Goal: Task Accomplishment & Management: Manage account settings

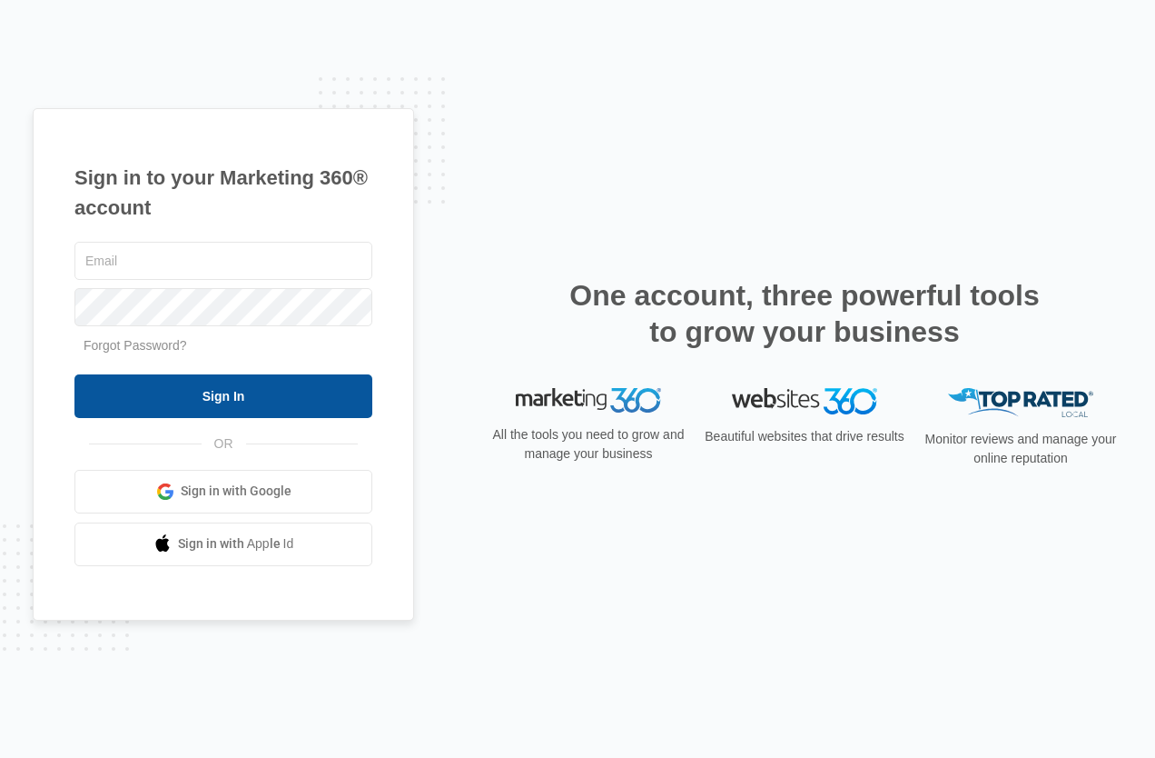
type input "[PERSON_NAME][EMAIL_ADDRESS][DOMAIN_NAME]"
click at [261, 389] on input "Sign In" at bounding box center [223, 396] width 298 height 44
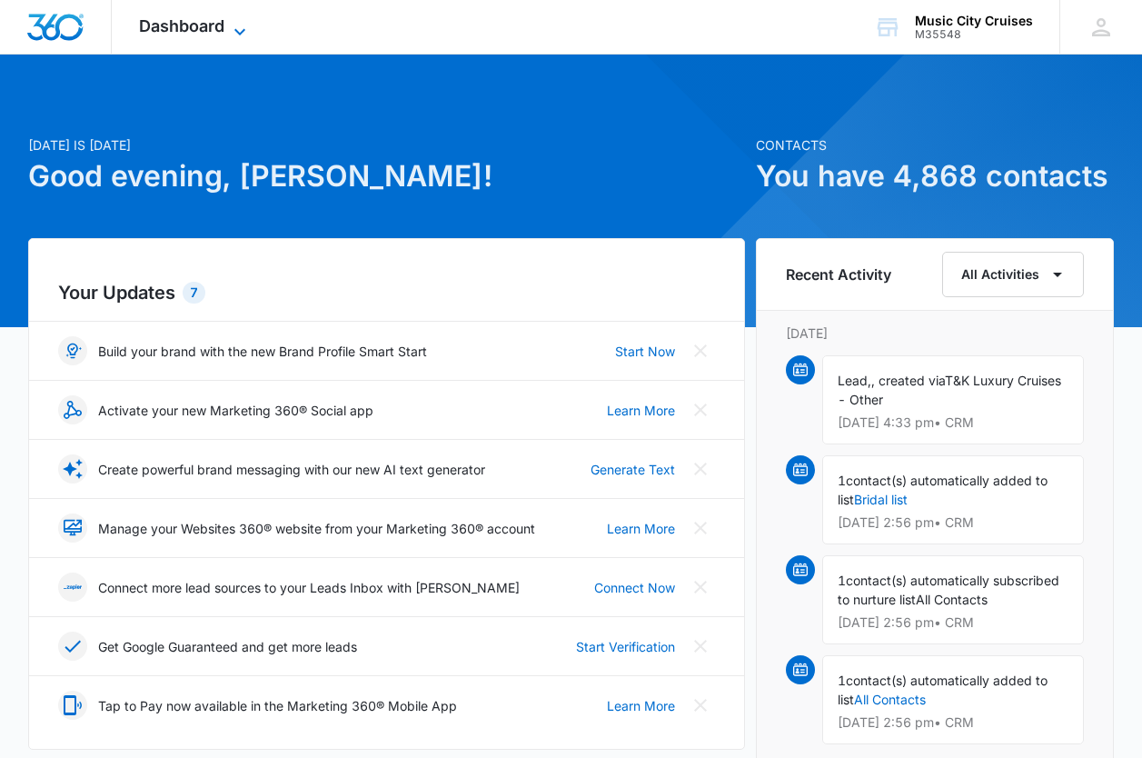
click at [229, 30] on icon at bounding box center [240, 32] width 22 height 22
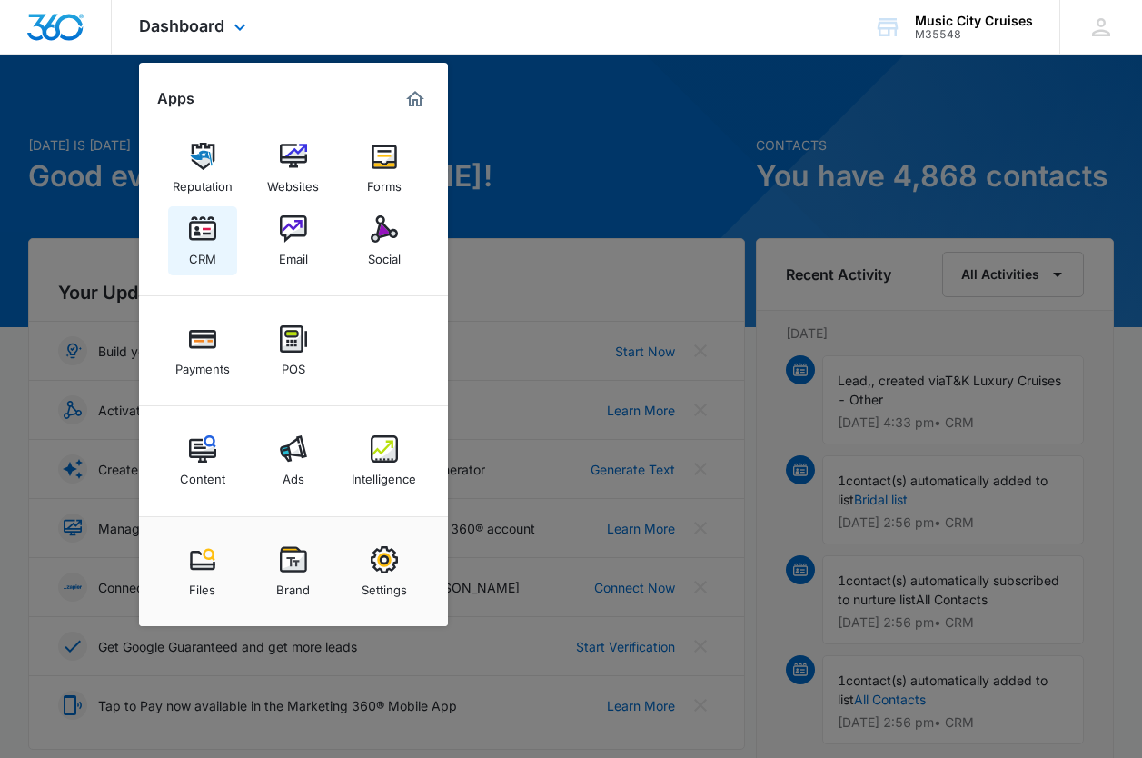
click at [197, 213] on link "CRM" at bounding box center [202, 240] width 69 height 69
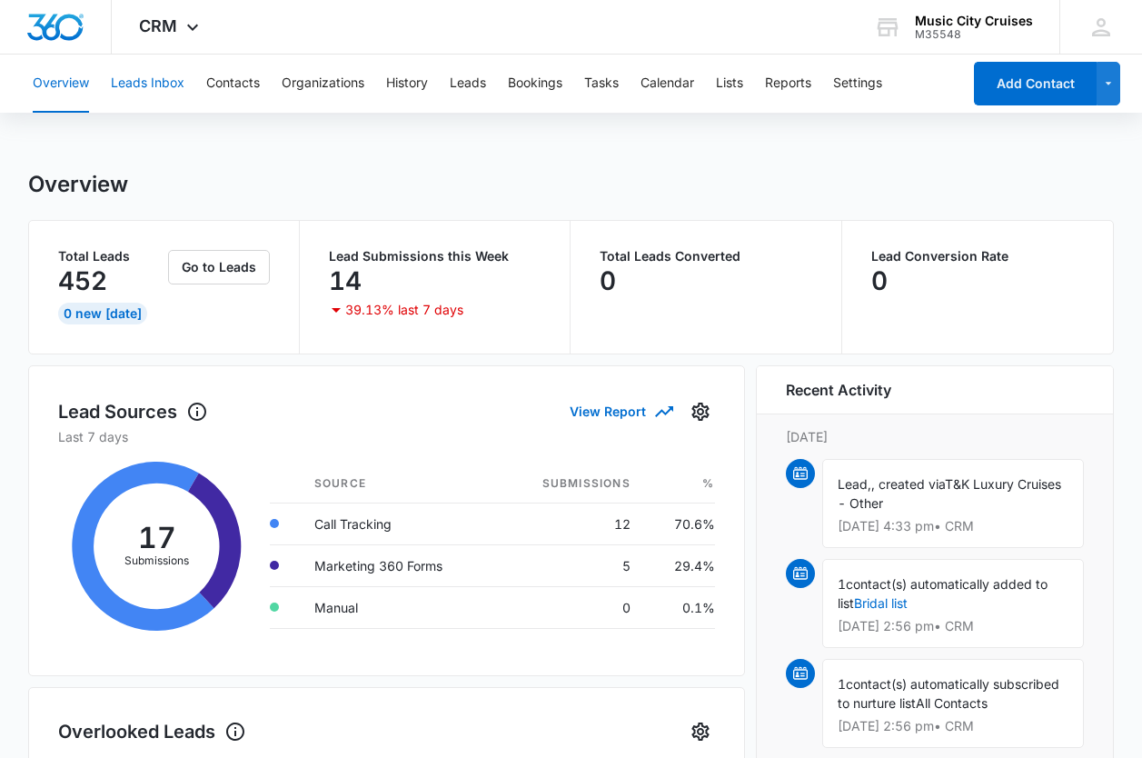
click at [182, 87] on button "Leads Inbox" at bounding box center [148, 83] width 74 height 58
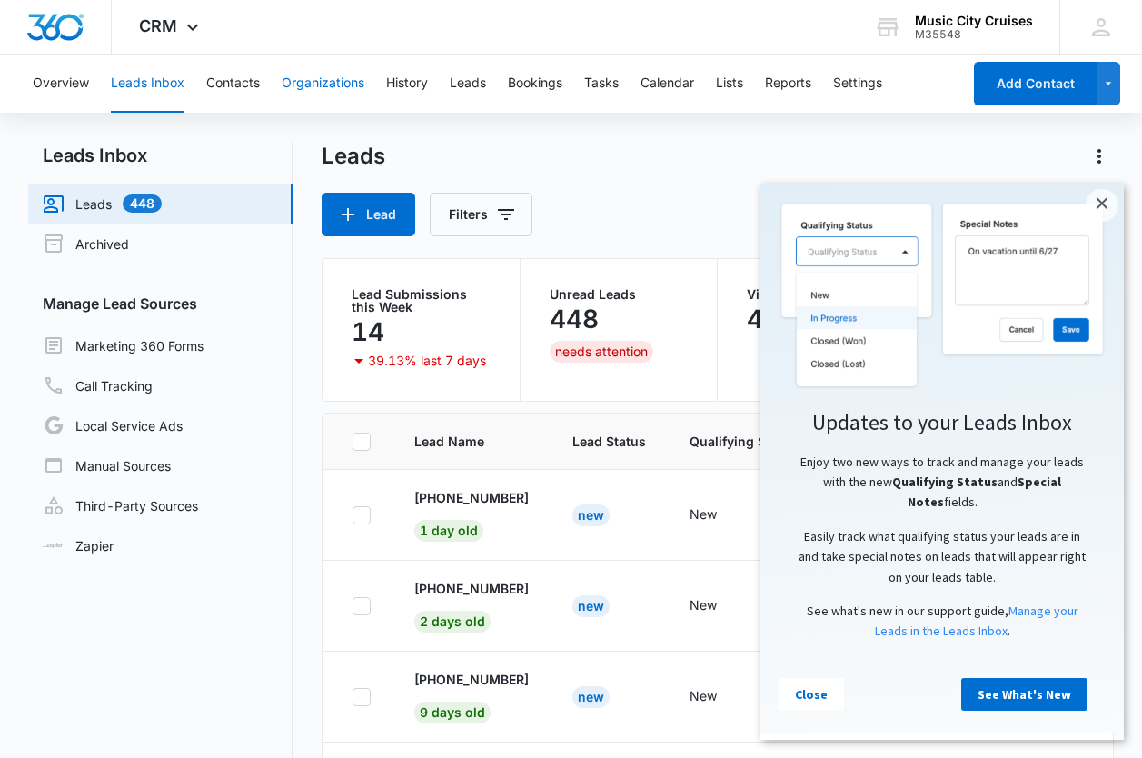
click at [311, 84] on button "Organizations" at bounding box center [323, 83] width 83 height 58
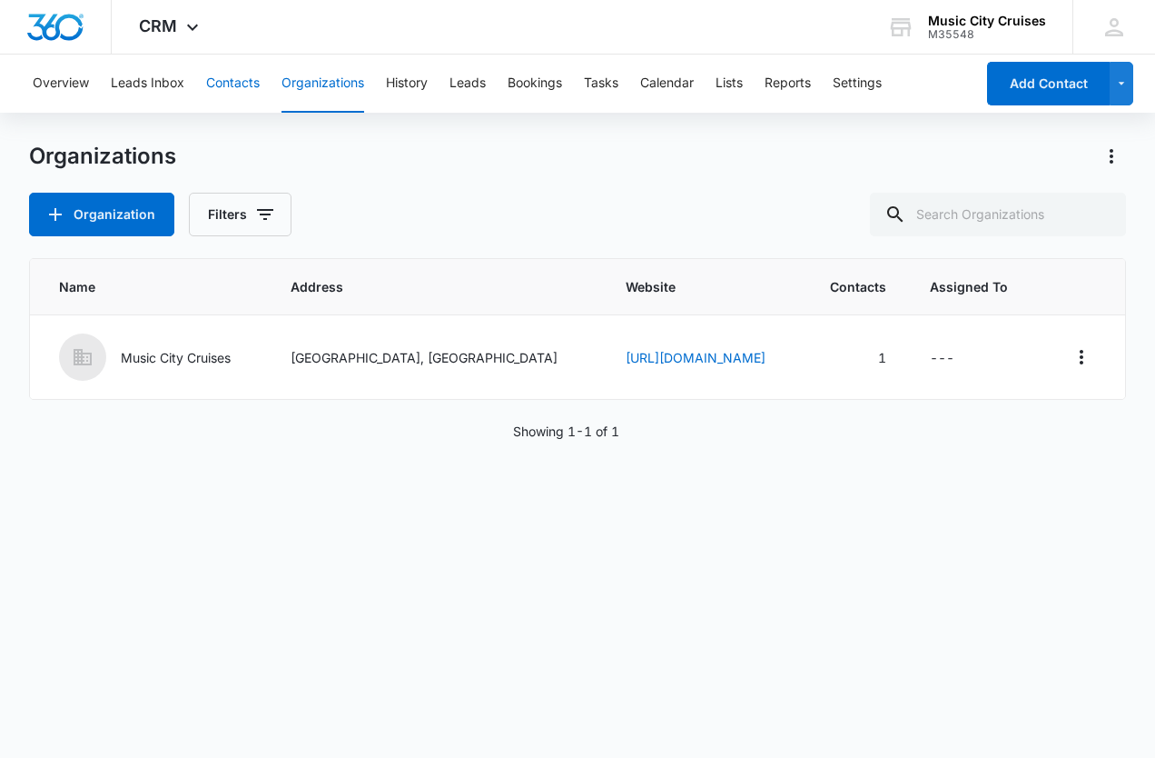
click at [253, 75] on button "Contacts" at bounding box center [233, 83] width 54 height 58
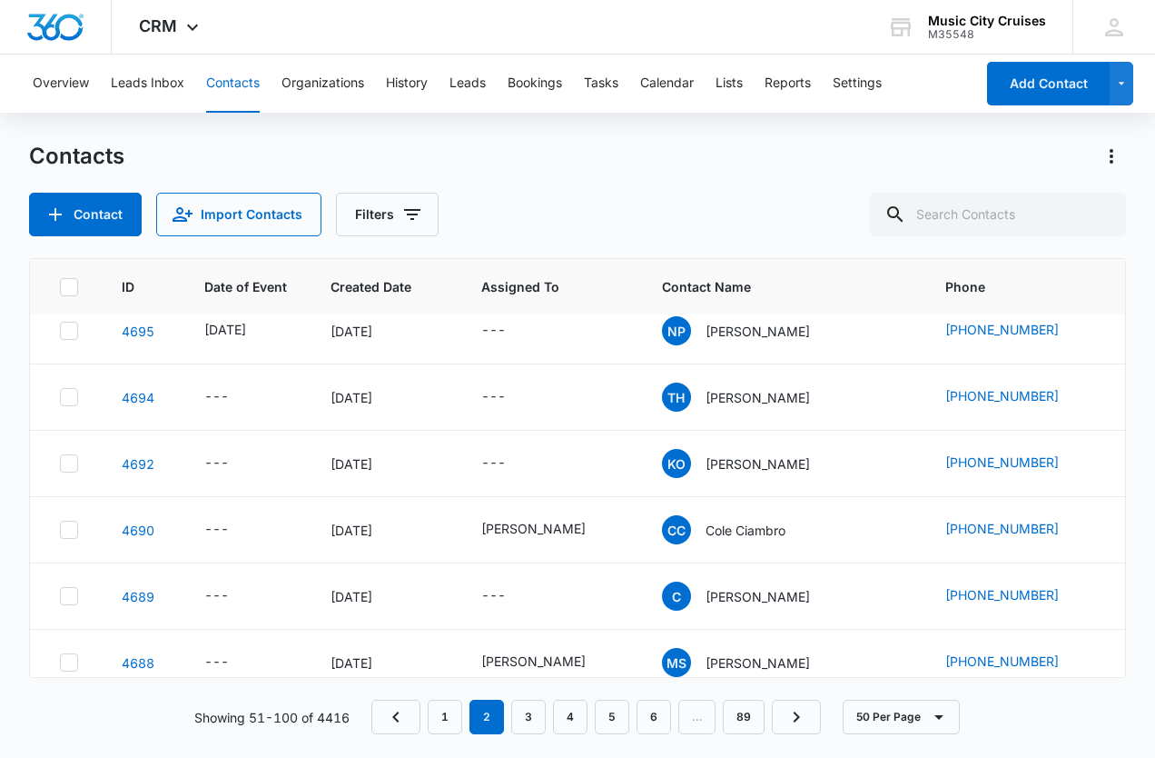
scroll to position [2967, 0]
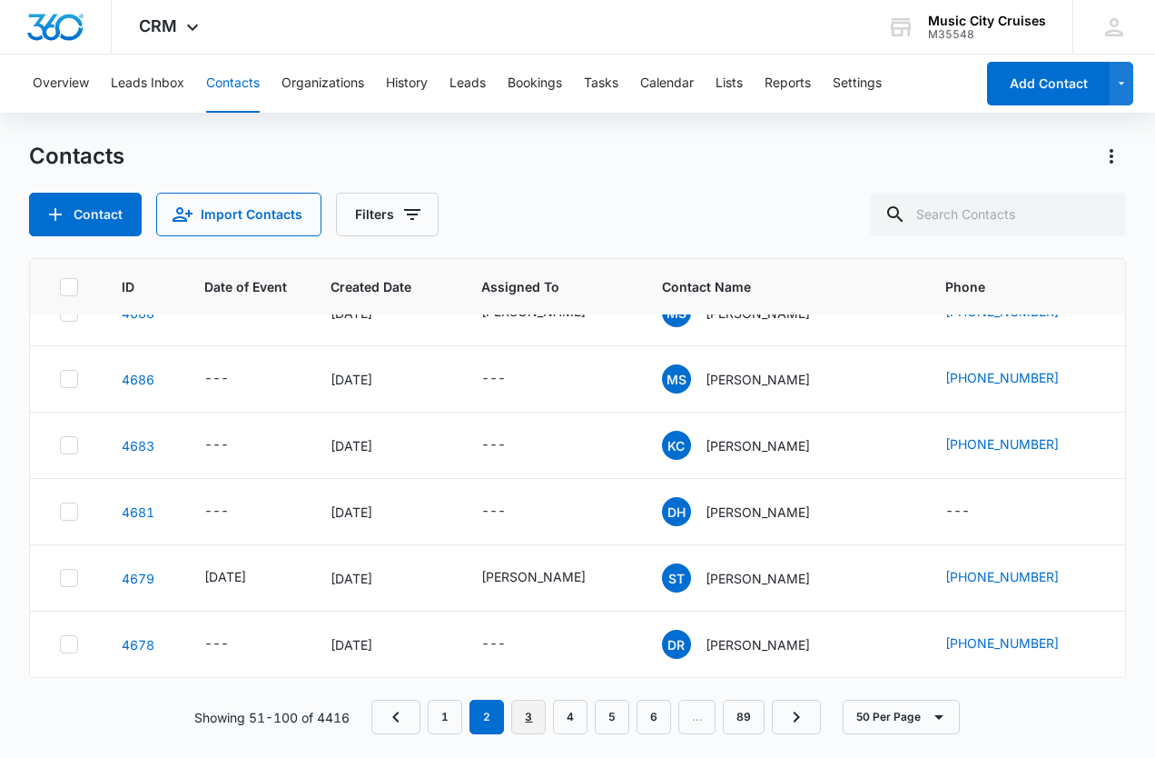
click at [536, 715] on link "3" at bounding box center [528, 716] width 35 height 35
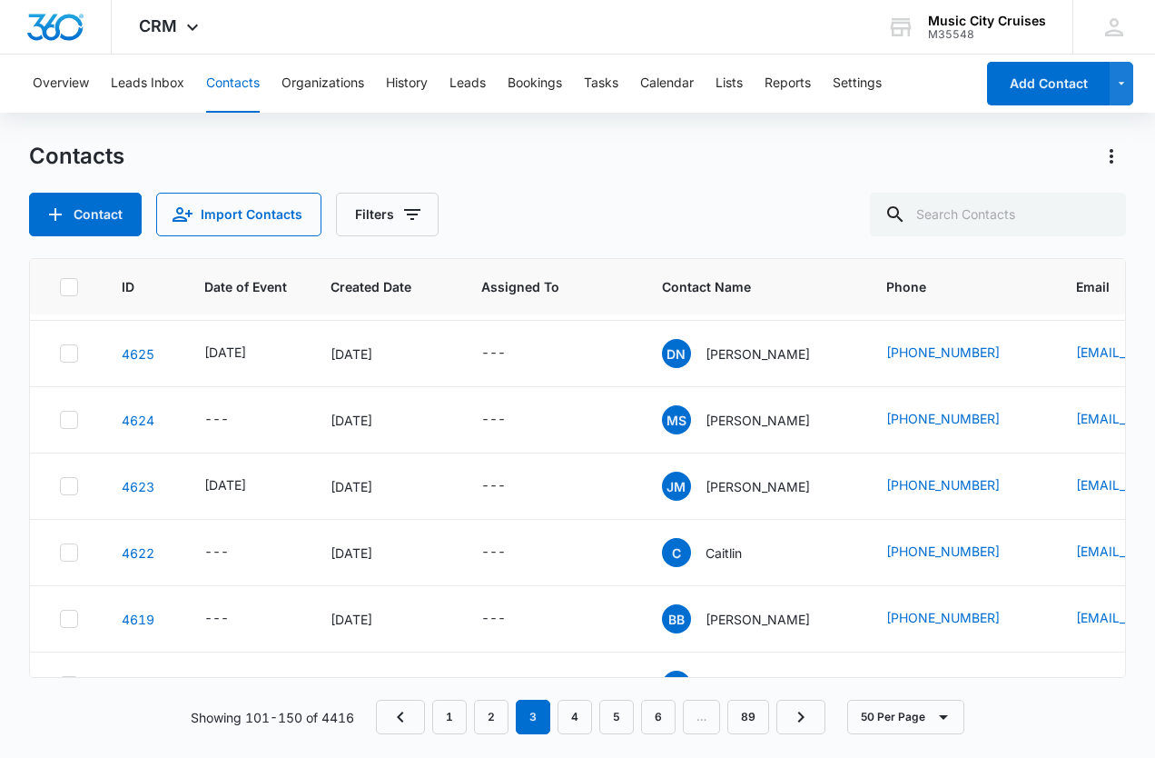
scroll to position [2048, 0]
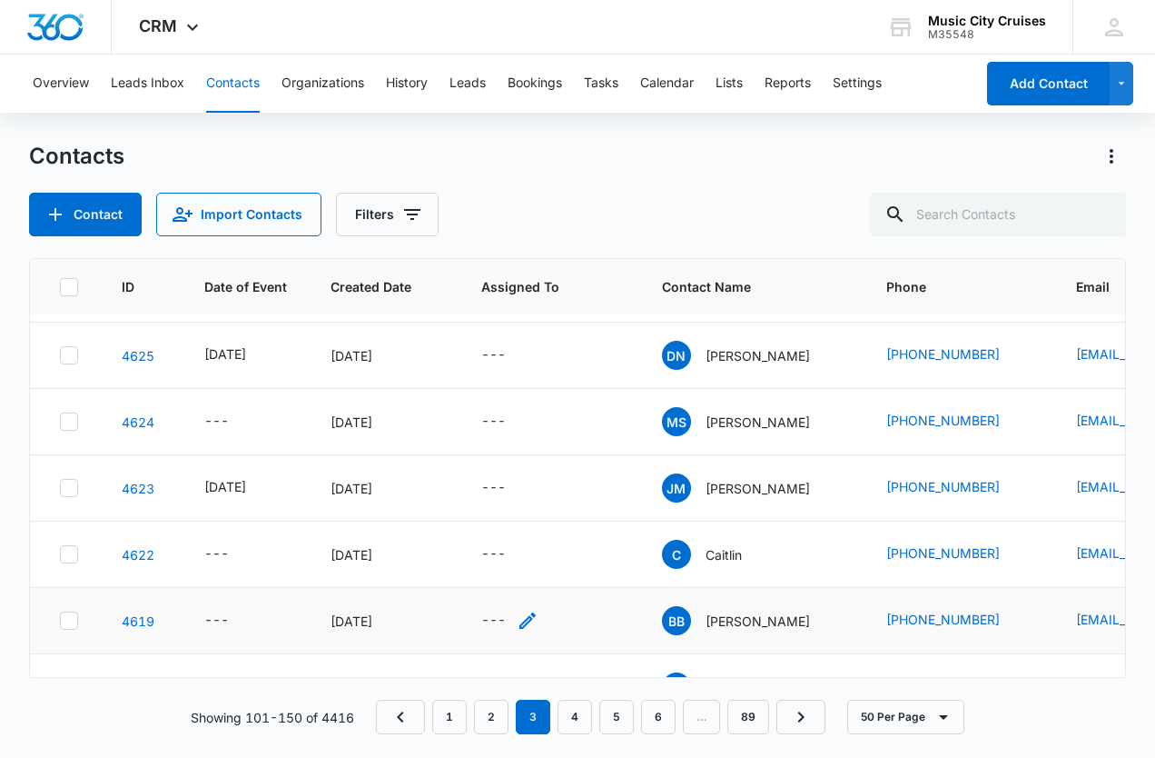
click at [539, 627] on div "---" at bounding box center [509, 620] width 57 height 22
click at [147, 642] on td "4619" at bounding box center [141, 621] width 83 height 66
click at [767, 627] on p "[PERSON_NAME]" at bounding box center [758, 620] width 104 height 19
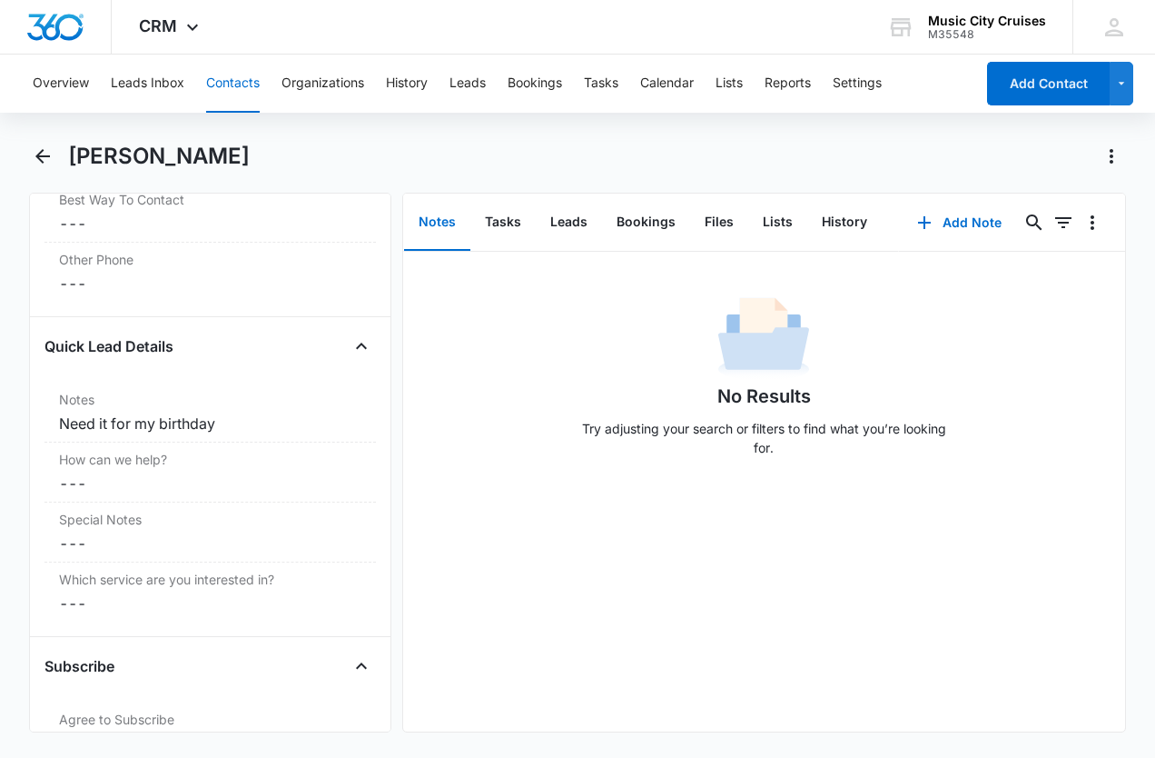
scroll to position [1409, 0]
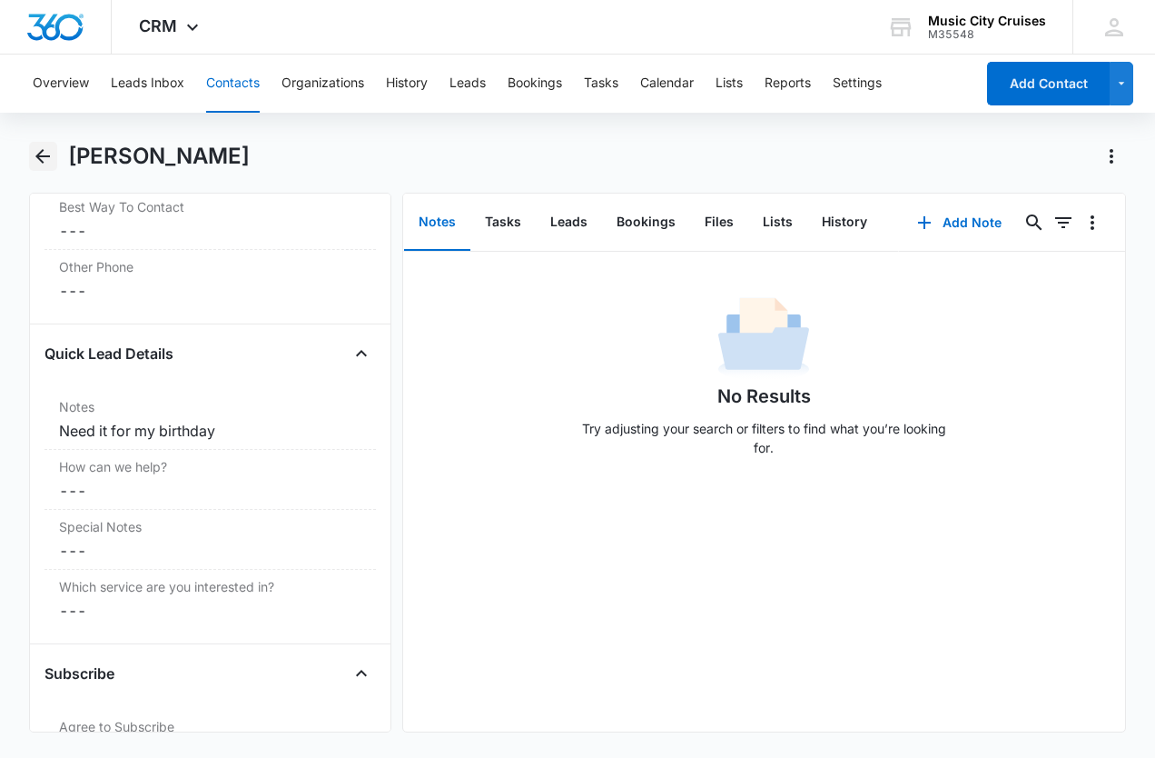
click at [51, 150] on icon "Back" at bounding box center [43, 156] width 22 height 22
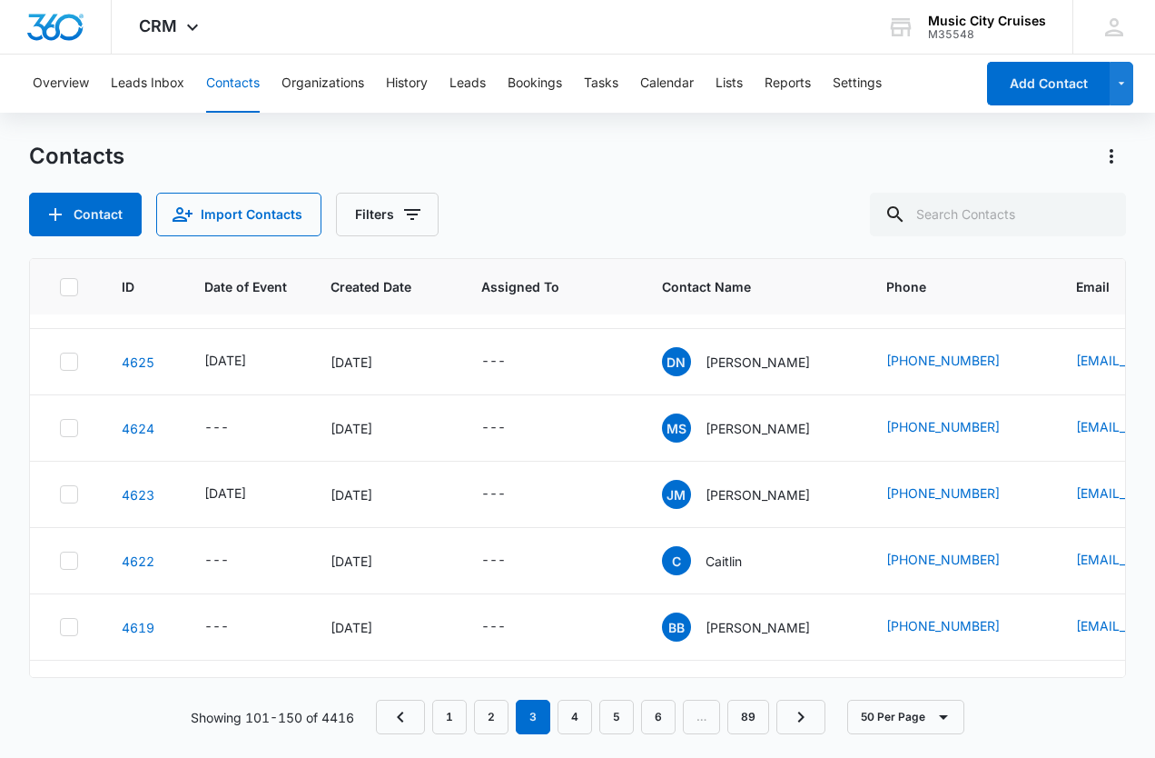
scroll to position [2162, 0]
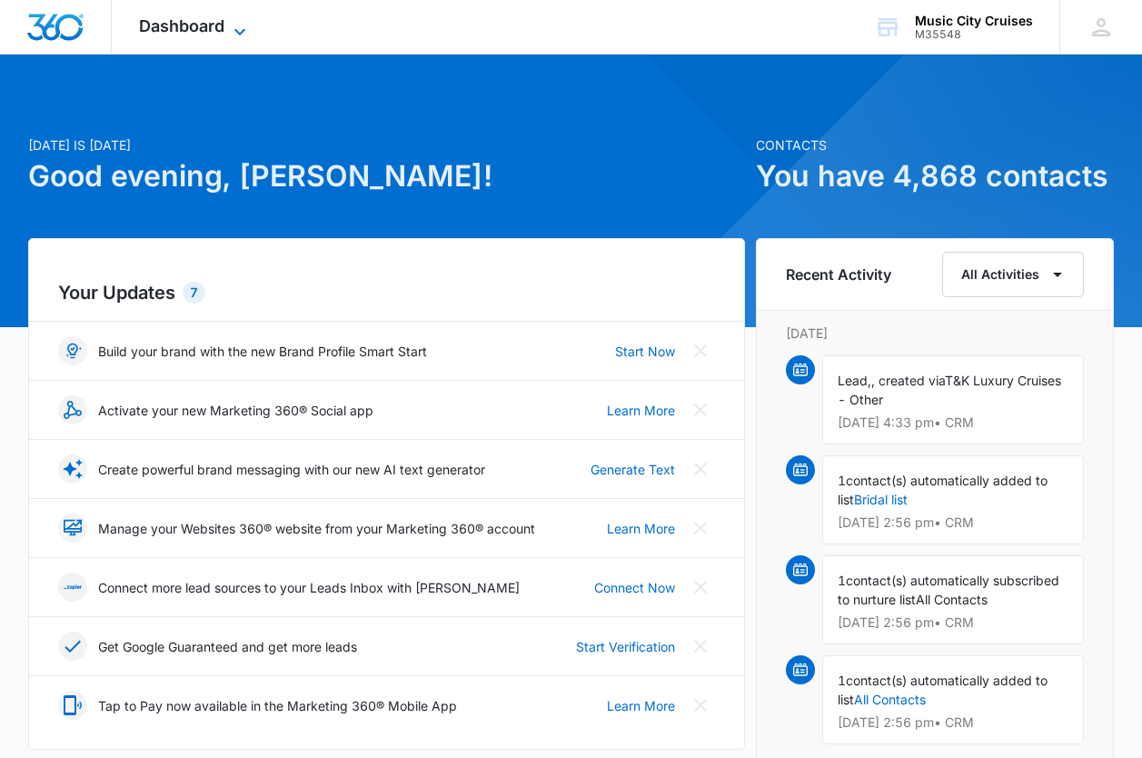
click at [210, 26] on span "Dashboard" at bounding box center [181, 25] width 85 height 19
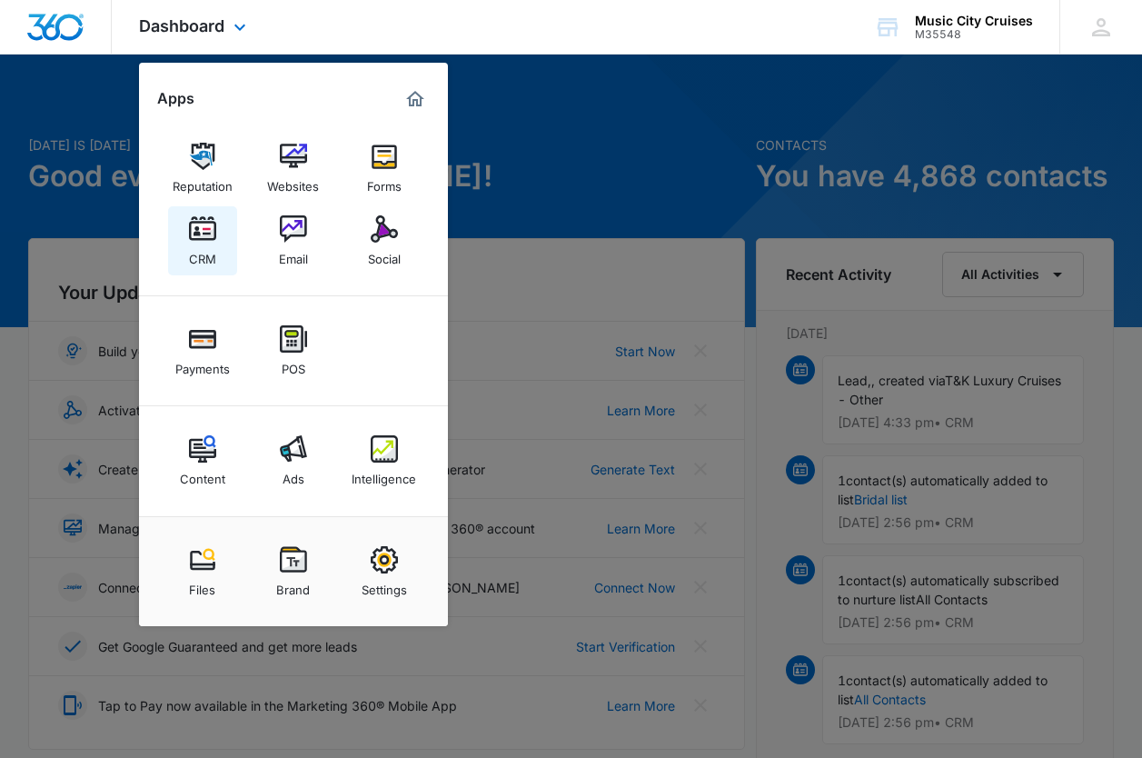
click at [204, 239] on img at bounding box center [202, 228] width 27 height 27
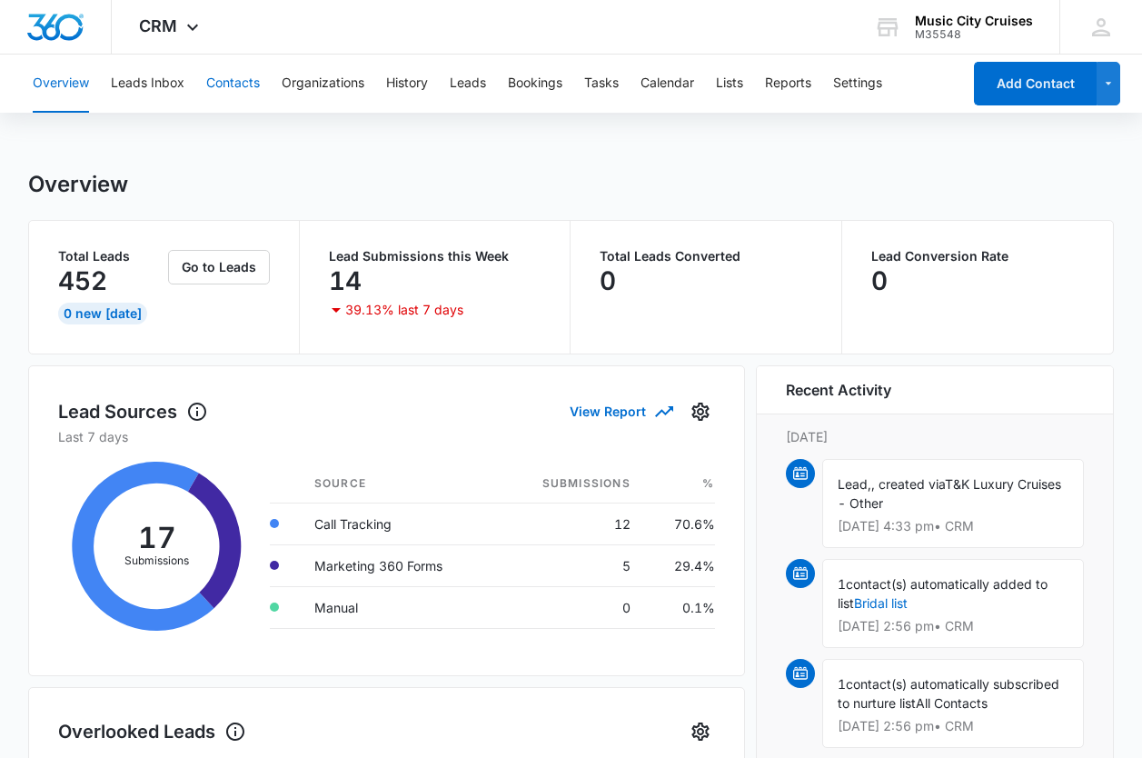
click at [247, 83] on button "Contacts" at bounding box center [233, 83] width 54 height 58
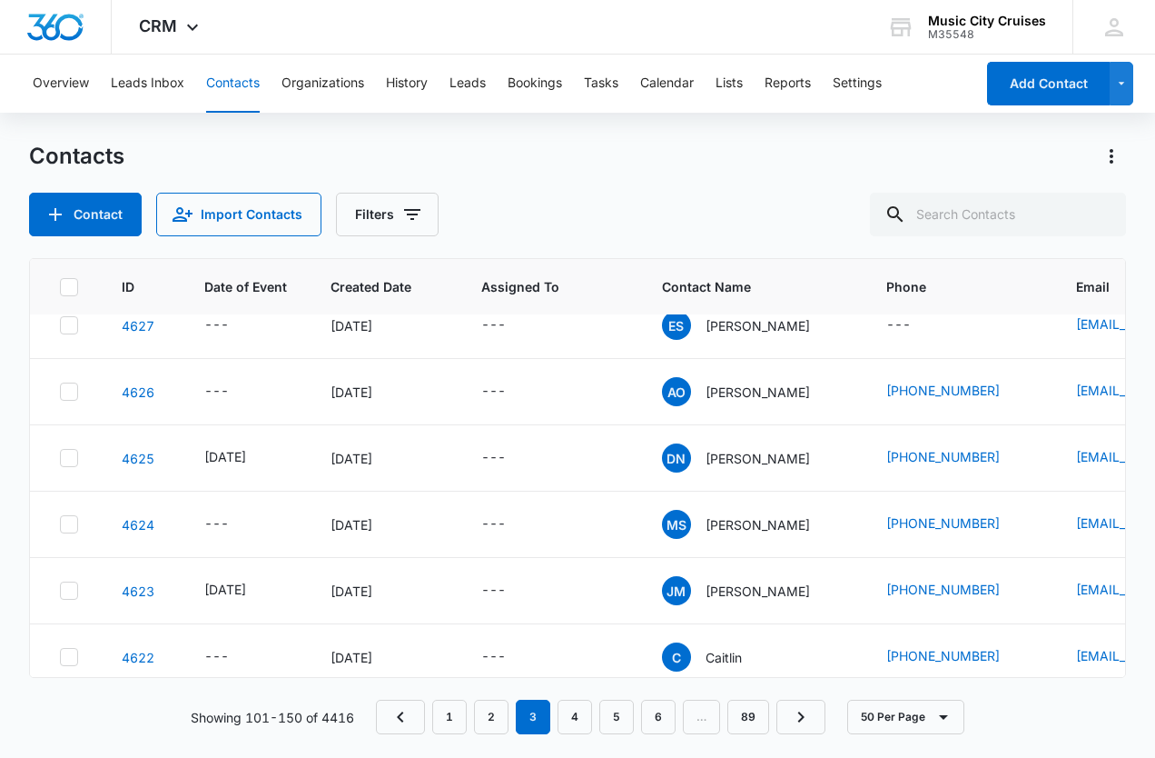
scroll to position [1949, 0]
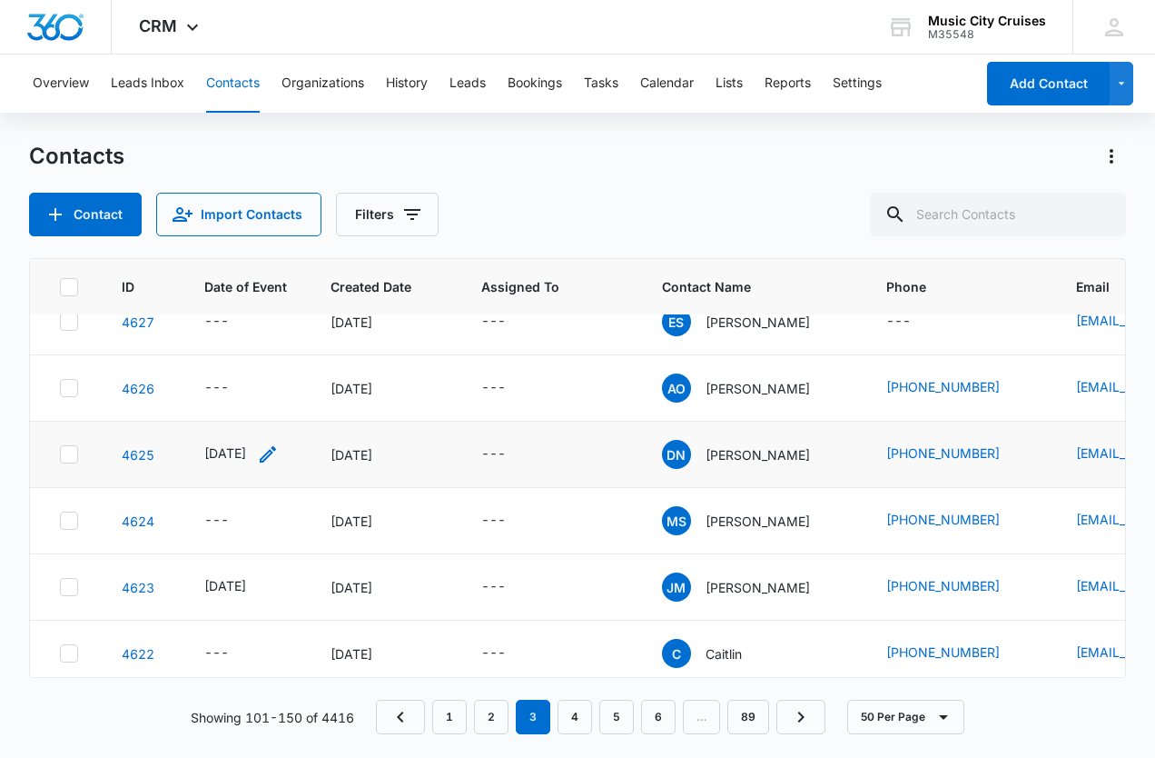
click at [246, 446] on div "[DATE]" at bounding box center [225, 452] width 42 height 19
click at [764, 457] on p "[PERSON_NAME]" at bounding box center [758, 454] width 104 height 19
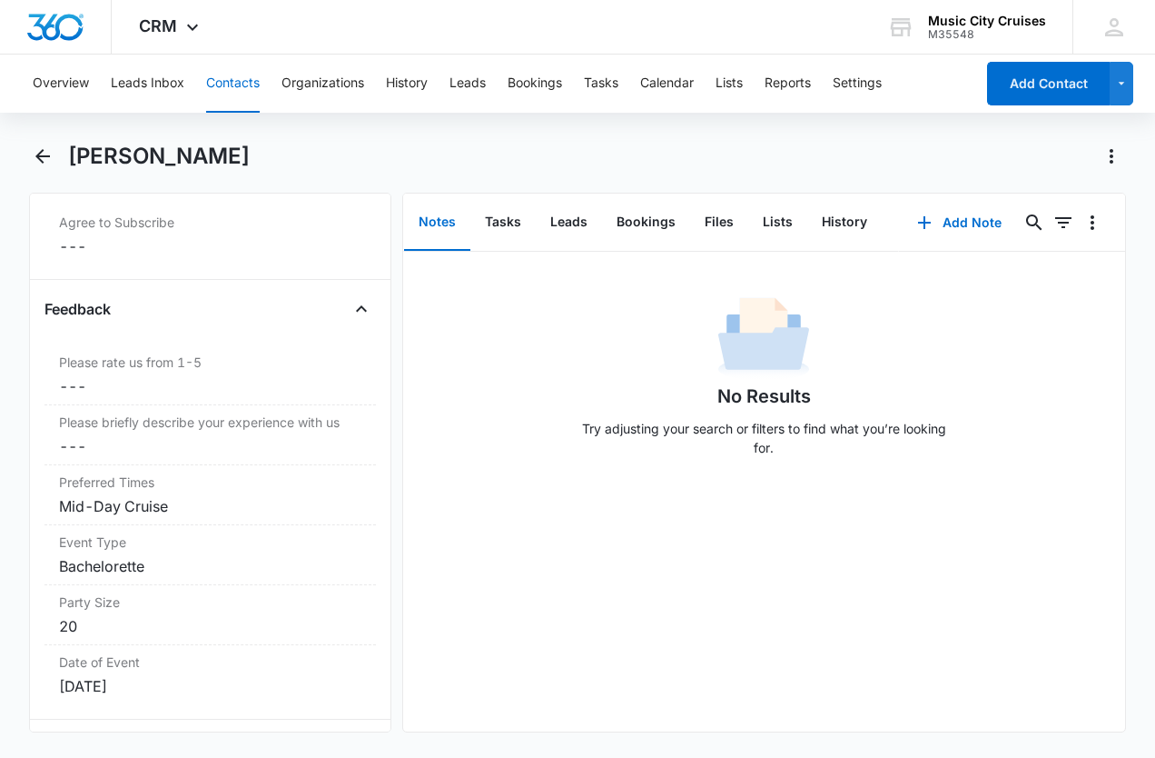
scroll to position [2014, 0]
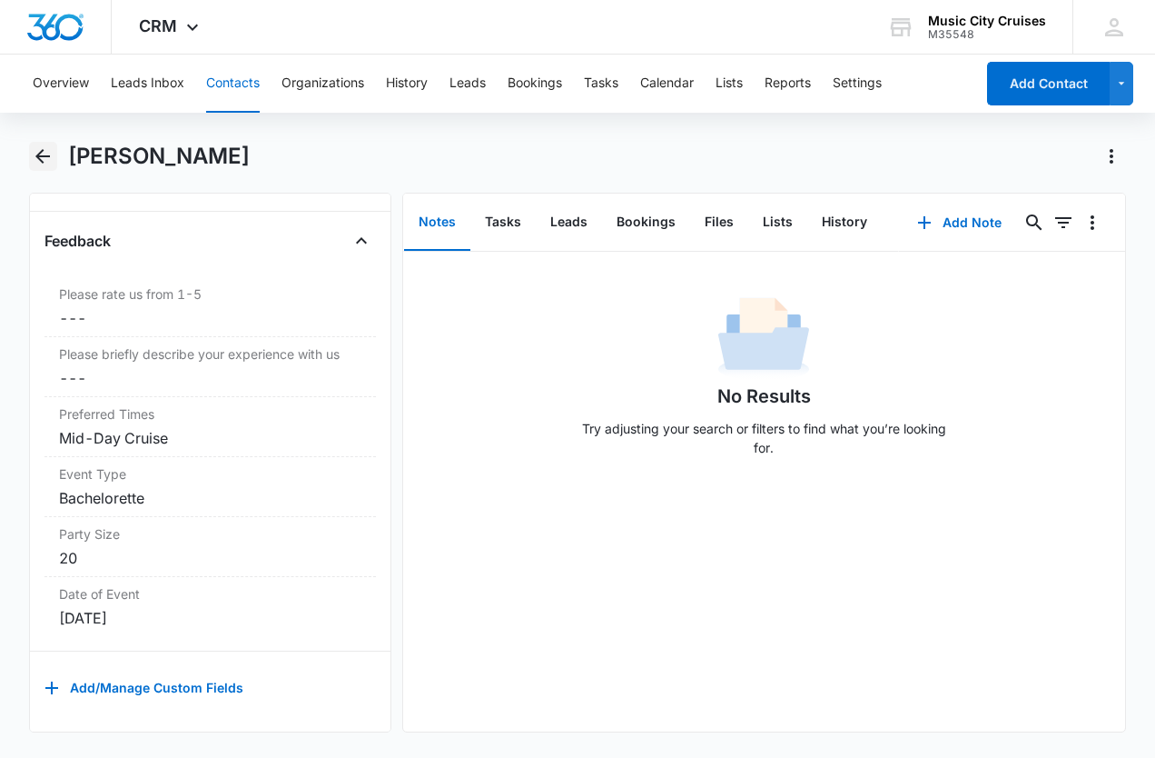
click at [55, 151] on button "Back" at bounding box center [43, 156] width 28 height 29
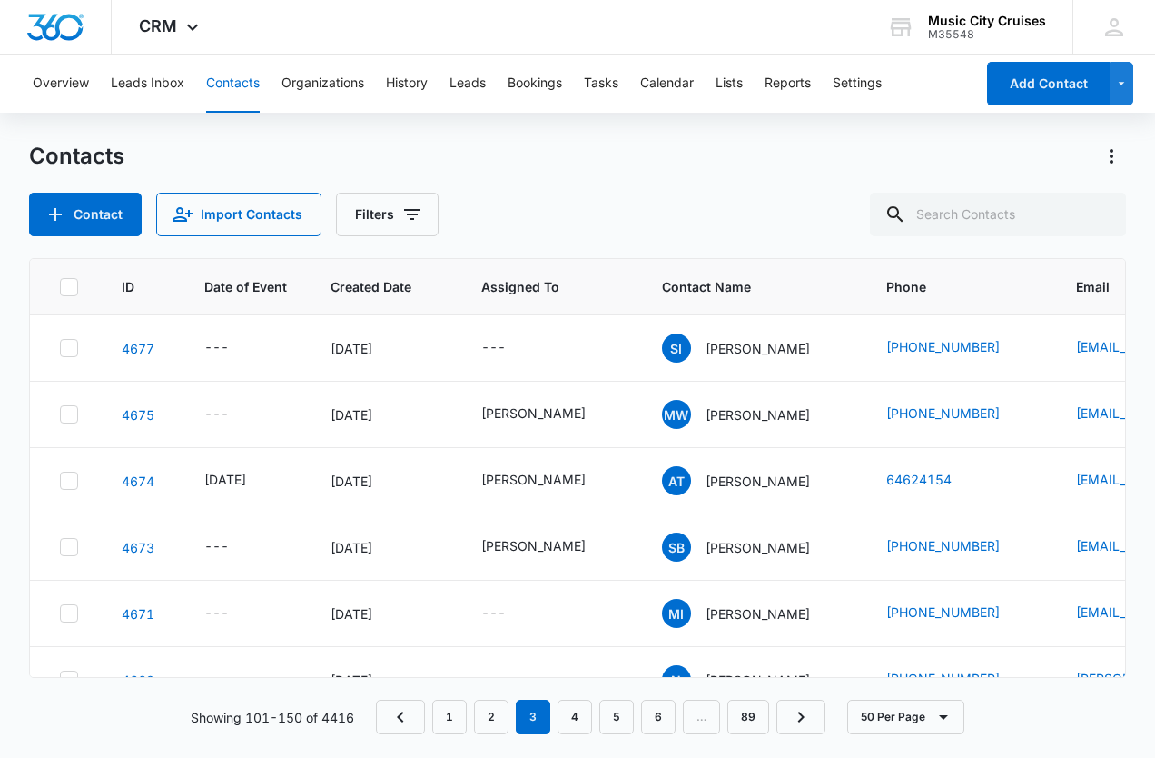
scroll to position [1949, 0]
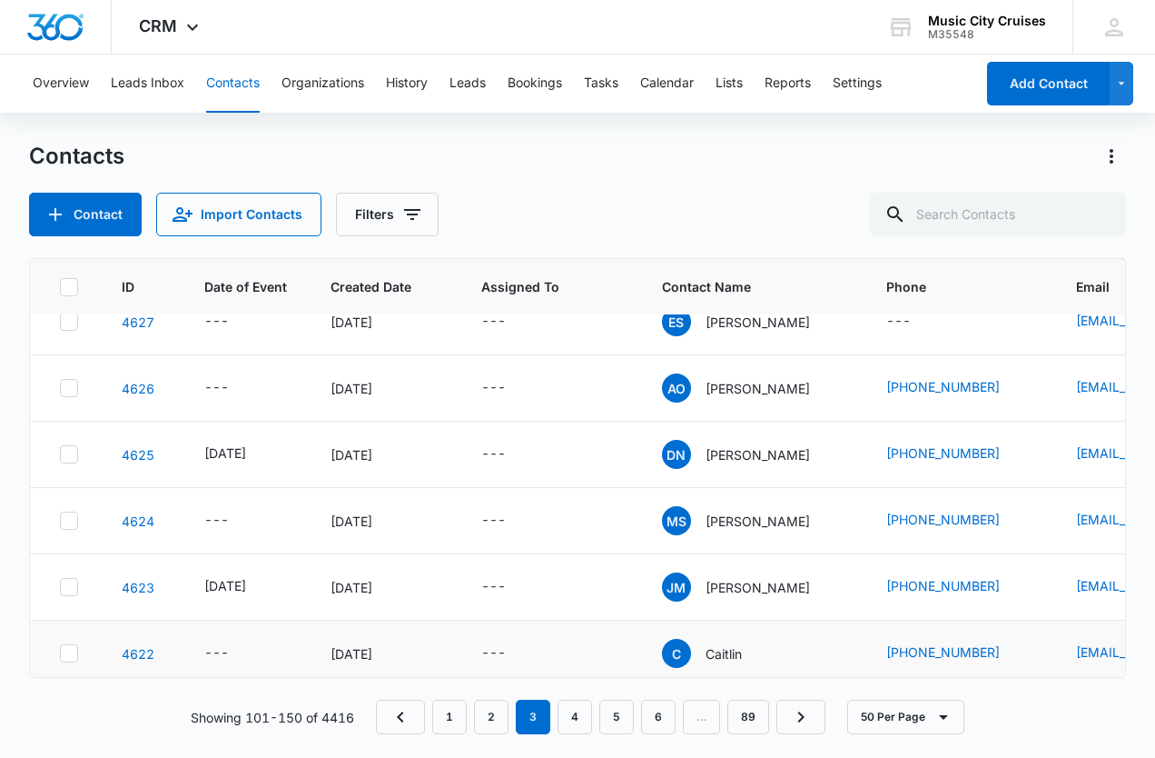
click at [742, 649] on p "Caitlin" at bounding box center [724, 653] width 36 height 19
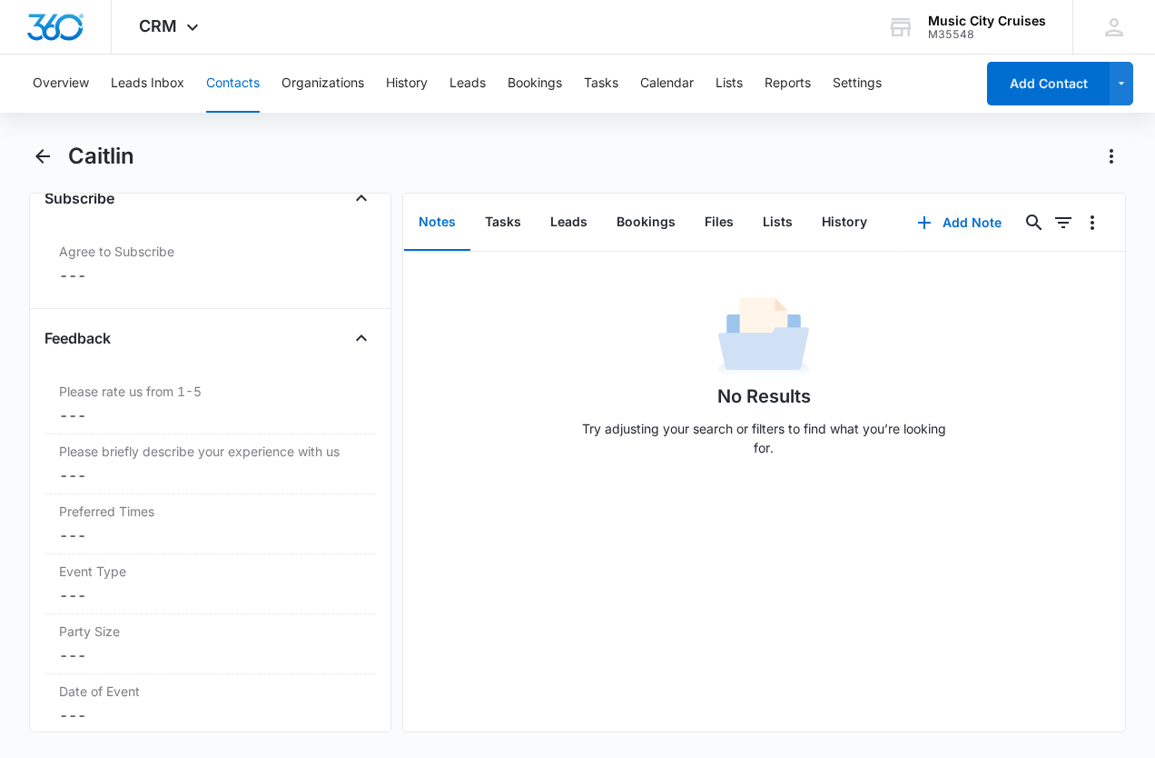
scroll to position [2014, 0]
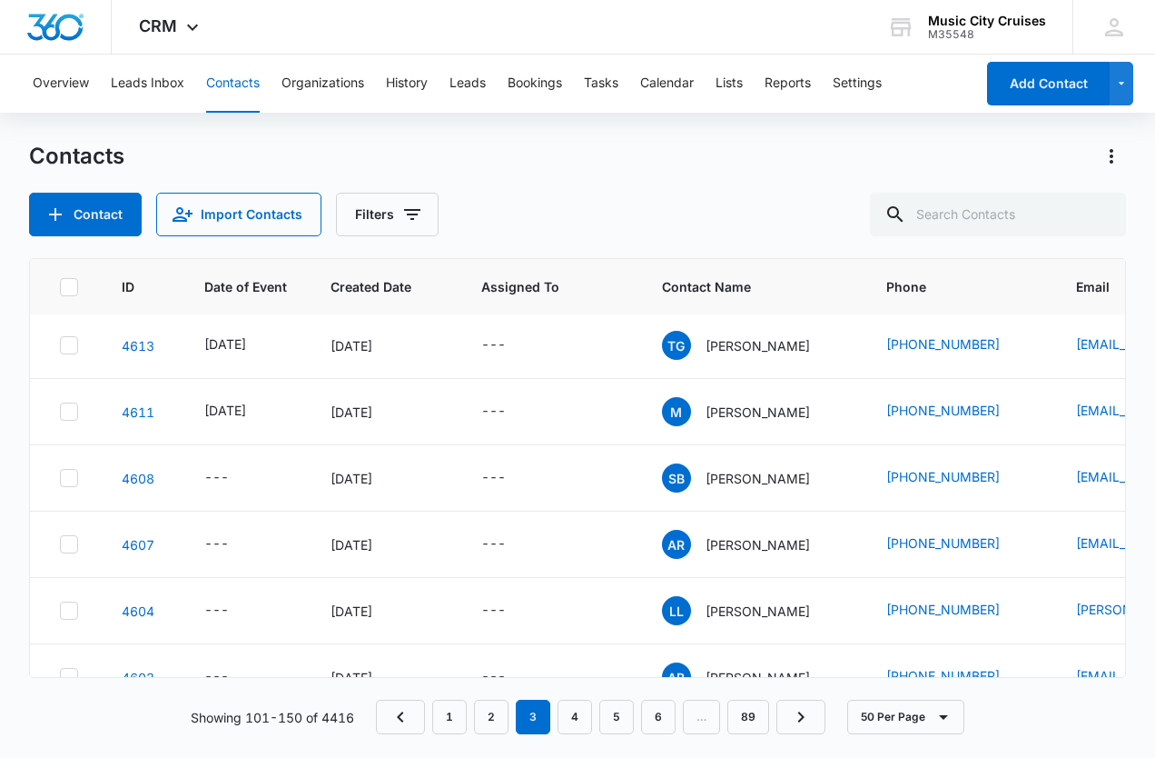
scroll to position [2588, 0]
click at [735, 412] on p "[PERSON_NAME]" at bounding box center [758, 412] width 104 height 19
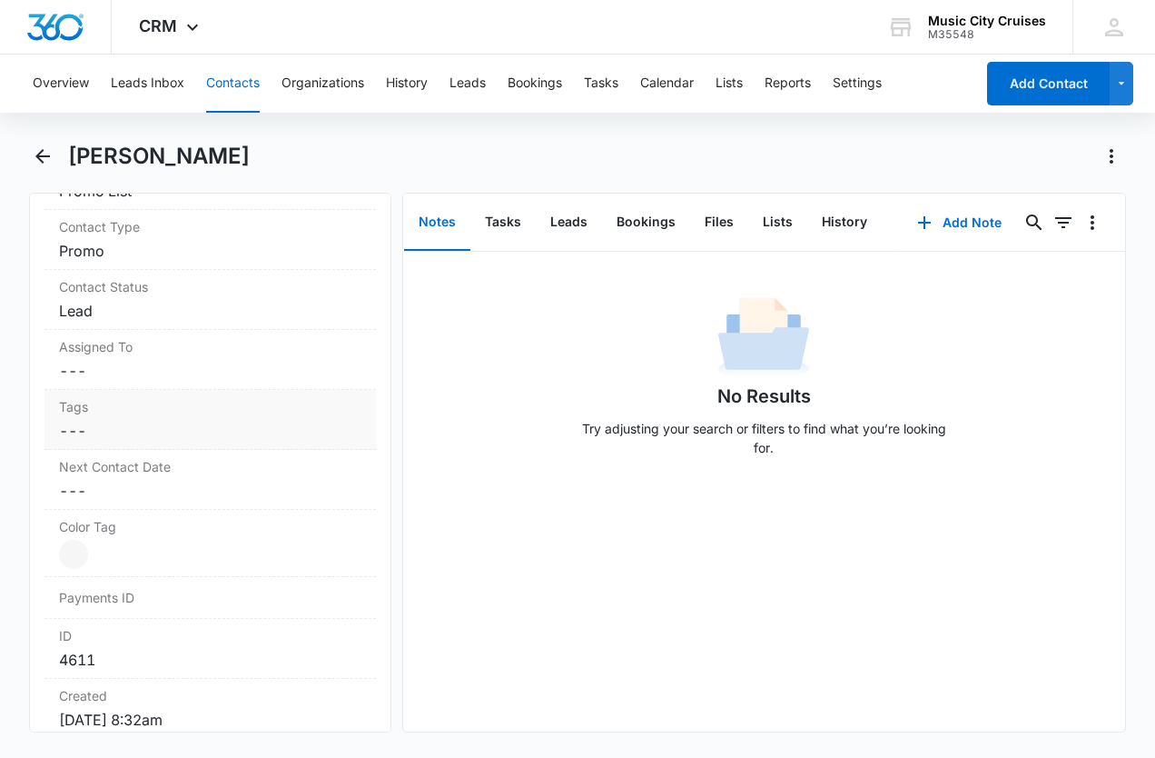
scroll to position [759, 0]
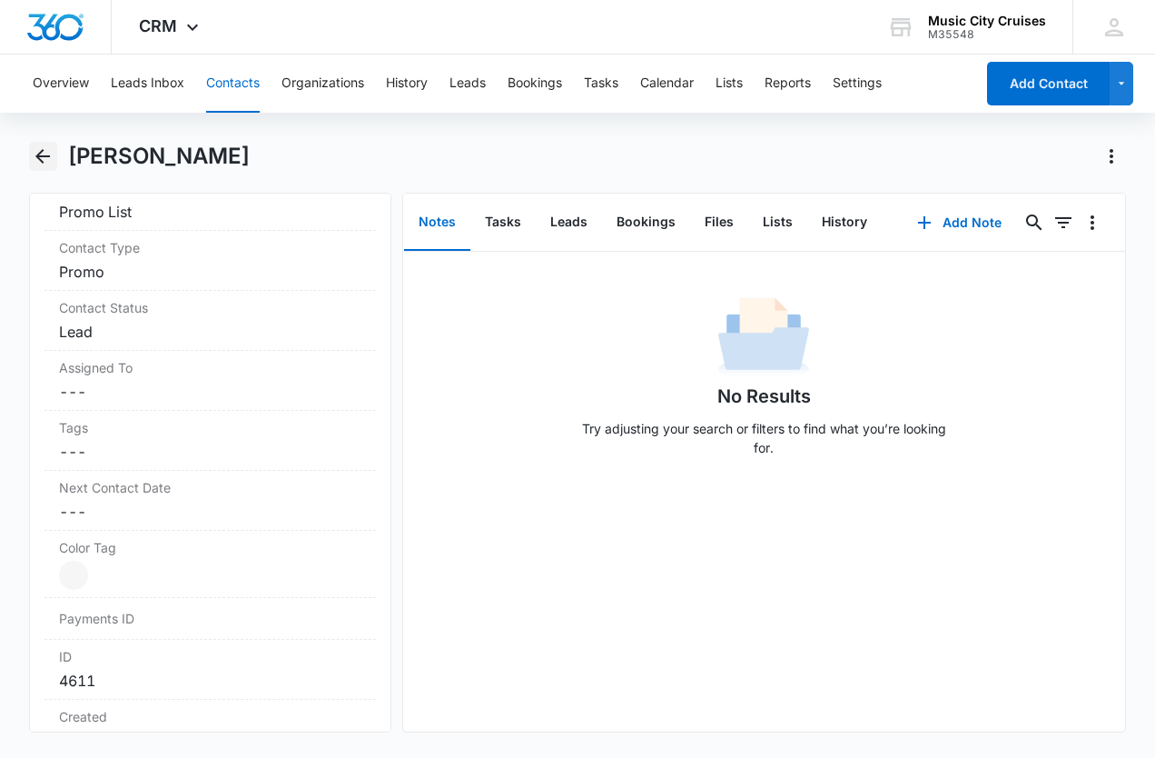
click at [53, 162] on icon "Back" at bounding box center [43, 156] width 22 height 22
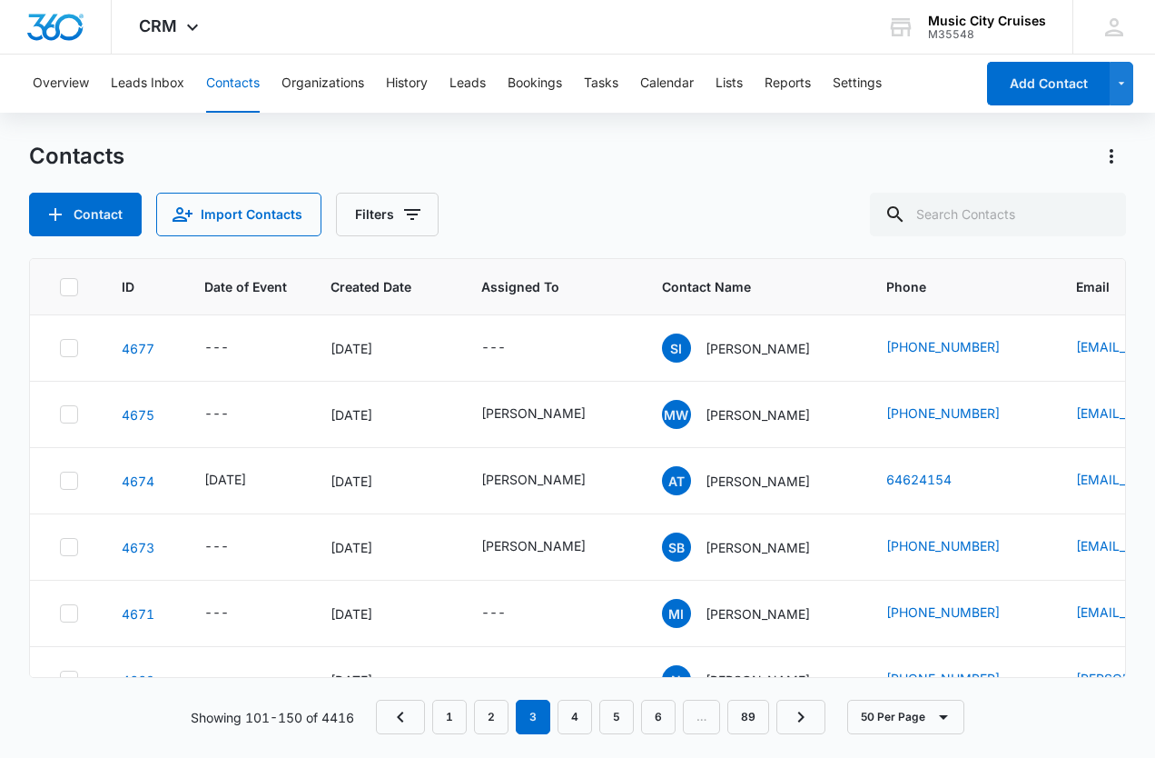
scroll to position [2588, 0]
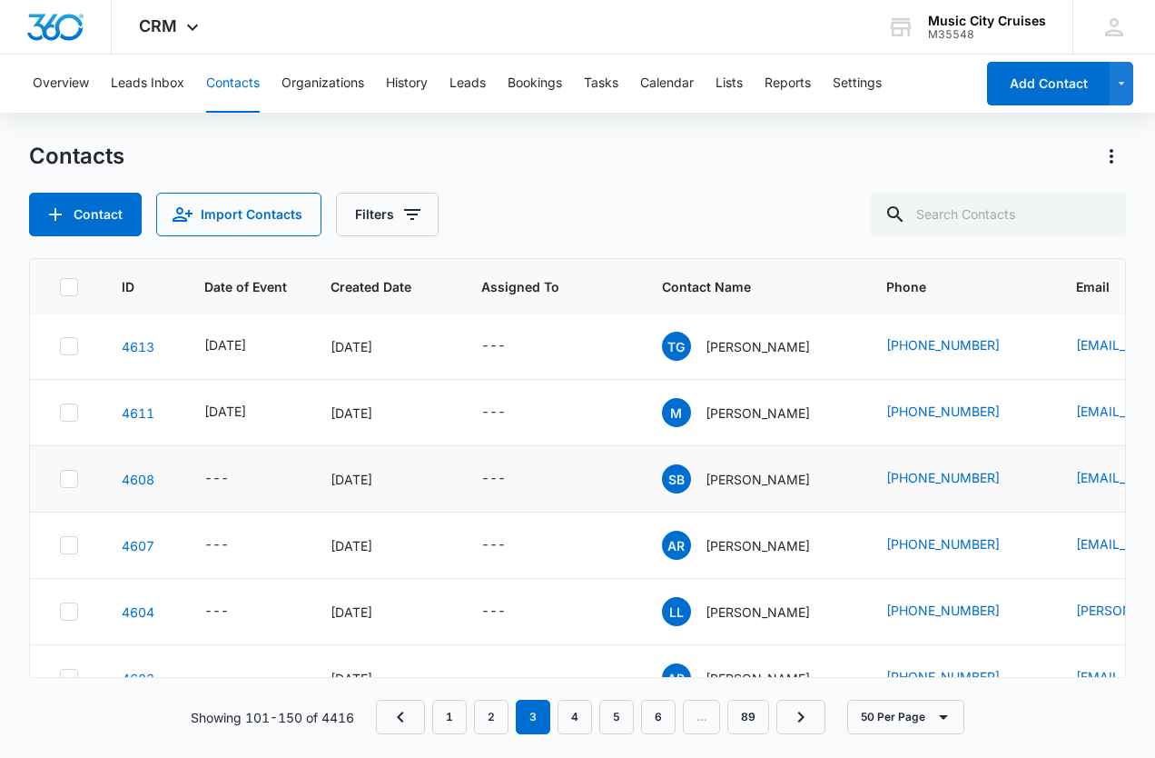
click at [750, 480] on p "[PERSON_NAME]" at bounding box center [758, 479] width 104 height 19
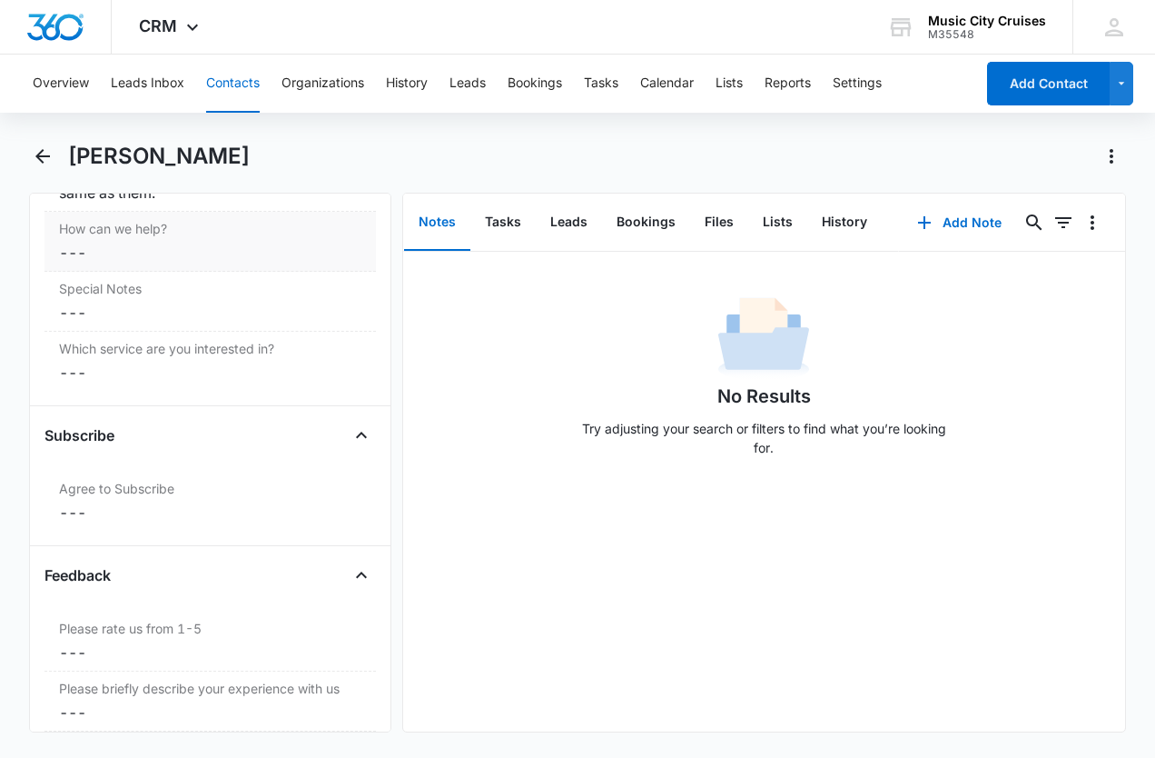
scroll to position [1683, 0]
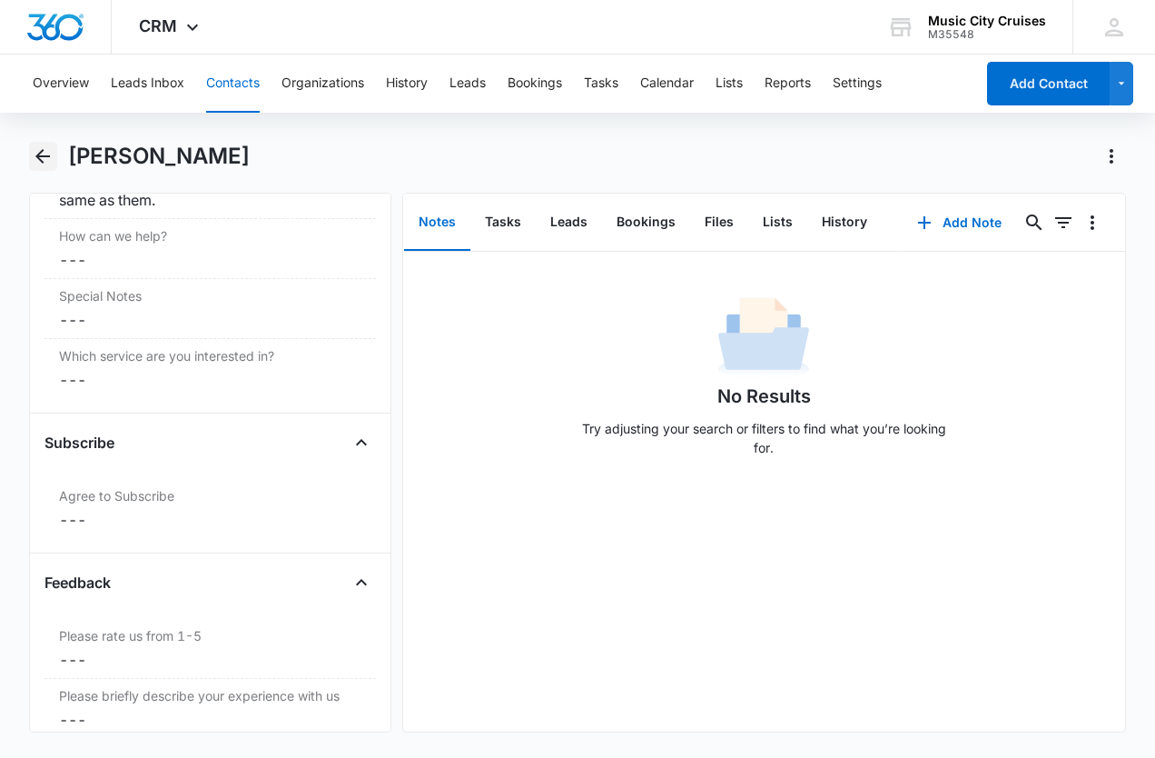
click at [49, 154] on icon "Back" at bounding box center [43, 156] width 22 height 22
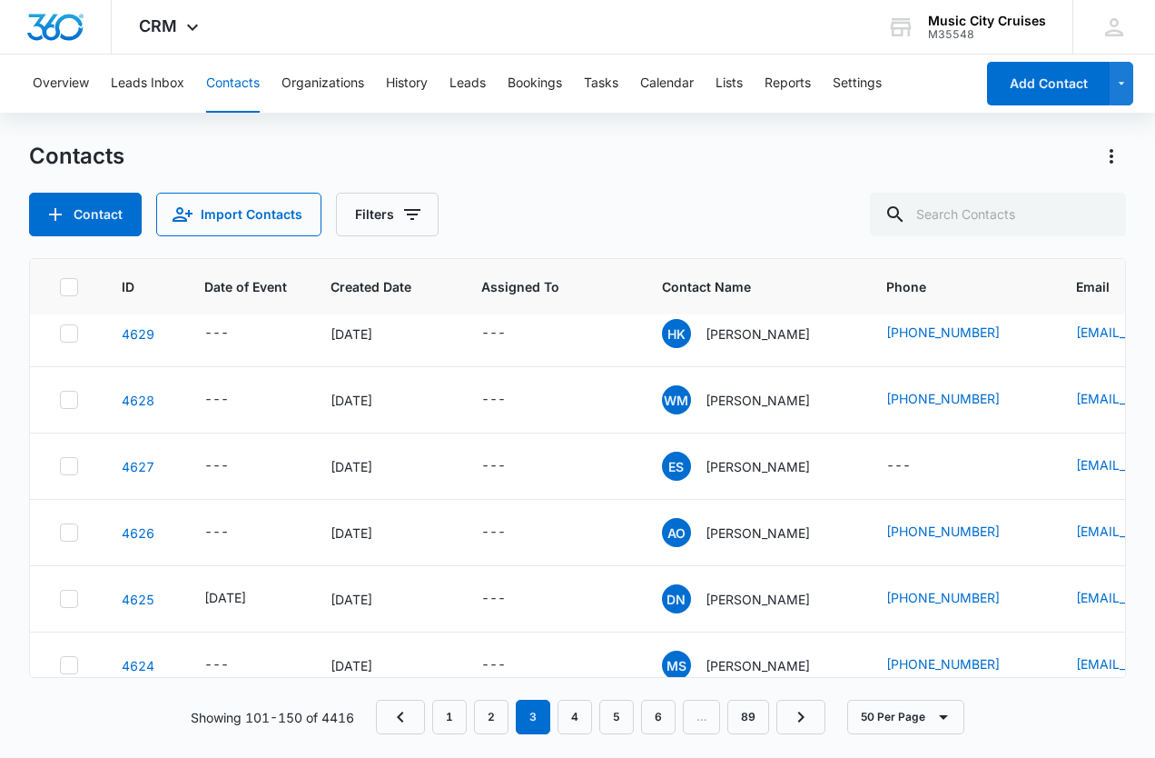
scroll to position [1804, 0]
click at [756, 395] on p "[PERSON_NAME]" at bounding box center [758, 400] width 104 height 19
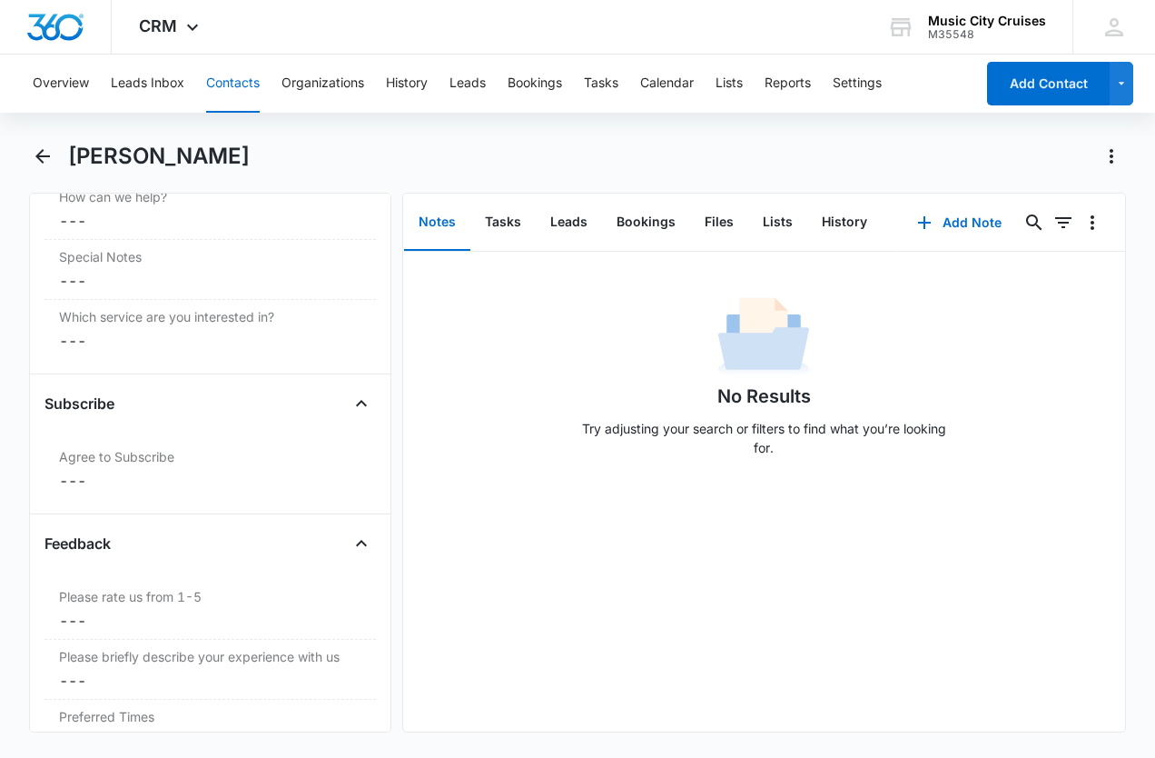
scroll to position [2014, 0]
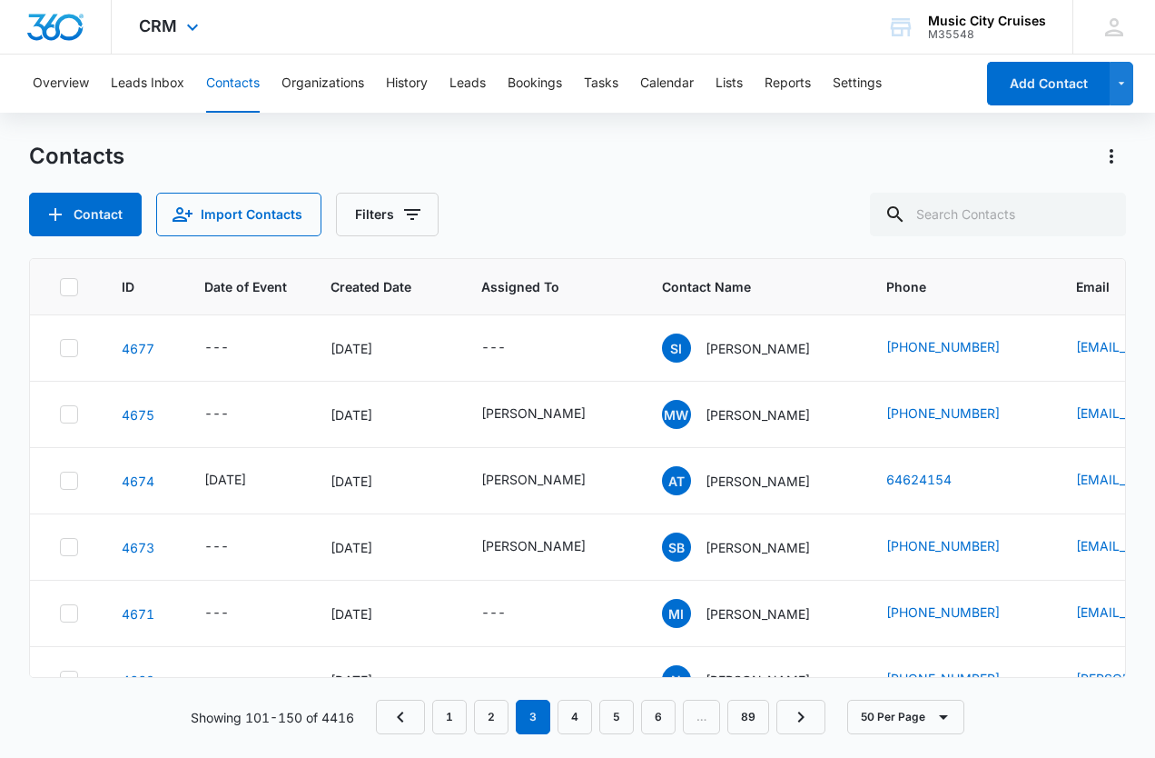
scroll to position [1804, 0]
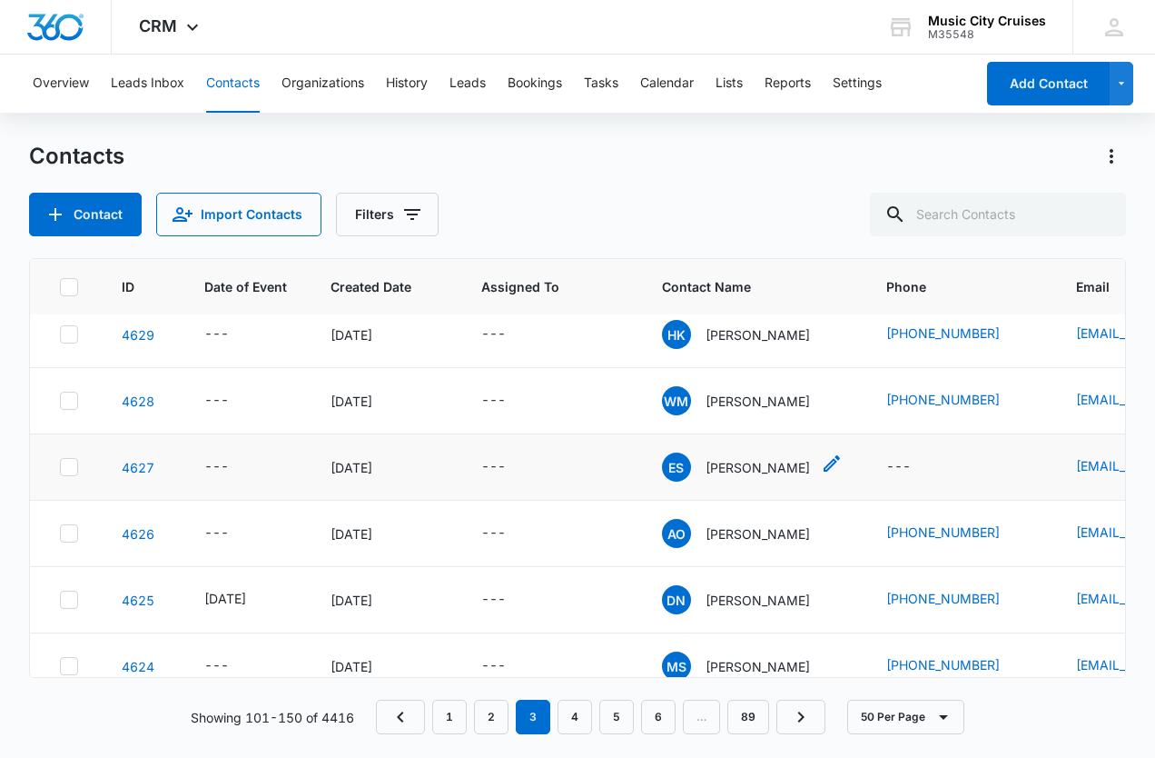
click at [758, 458] on p "[PERSON_NAME]" at bounding box center [758, 467] width 104 height 19
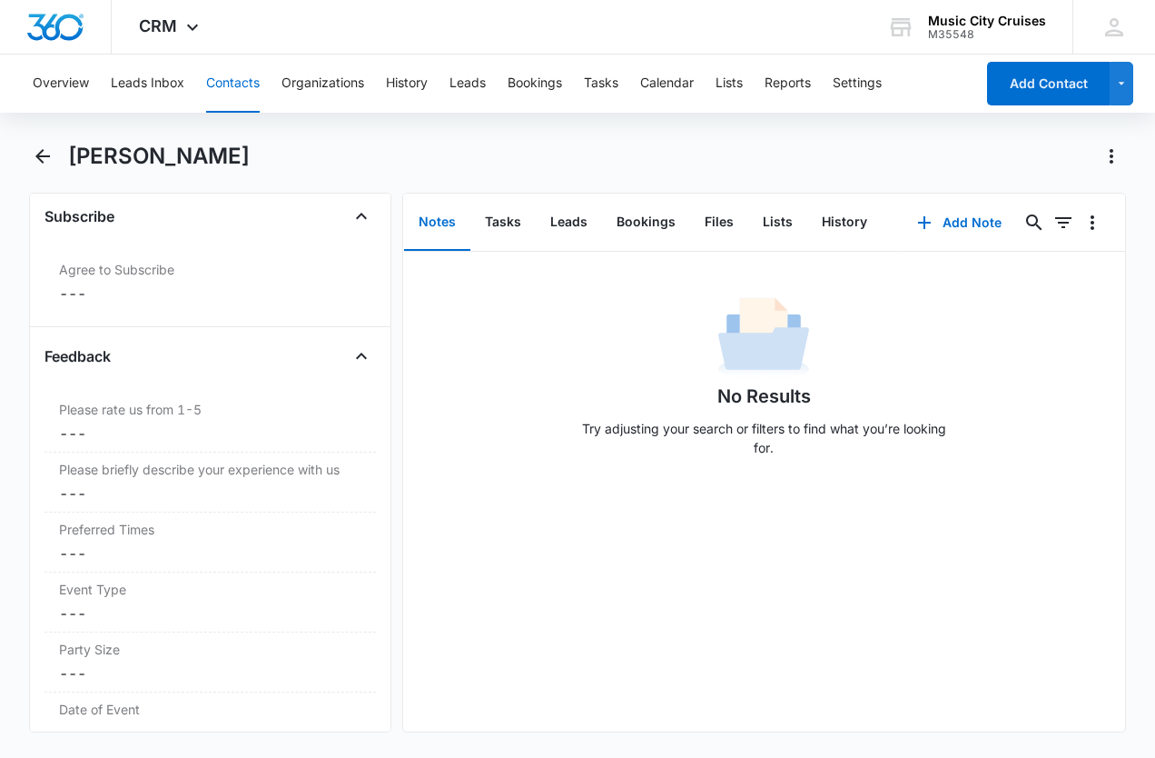
scroll to position [2036, 0]
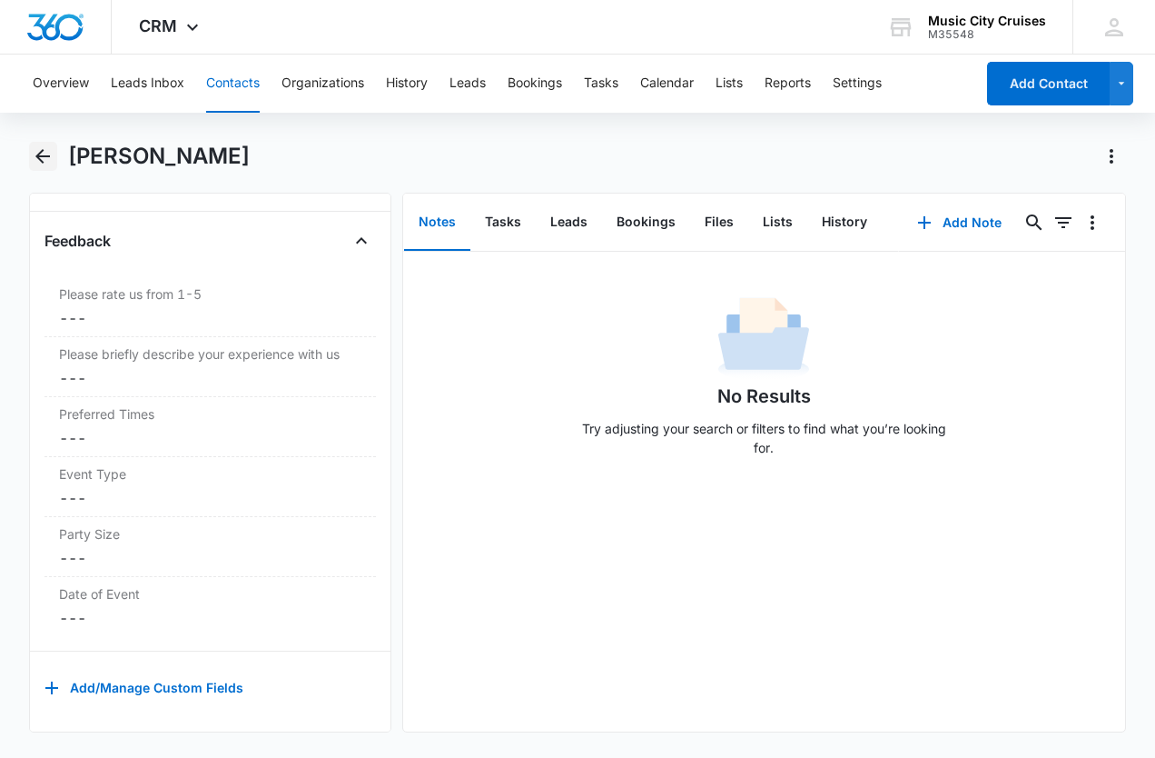
click at [46, 150] on icon "Back" at bounding box center [43, 156] width 22 height 22
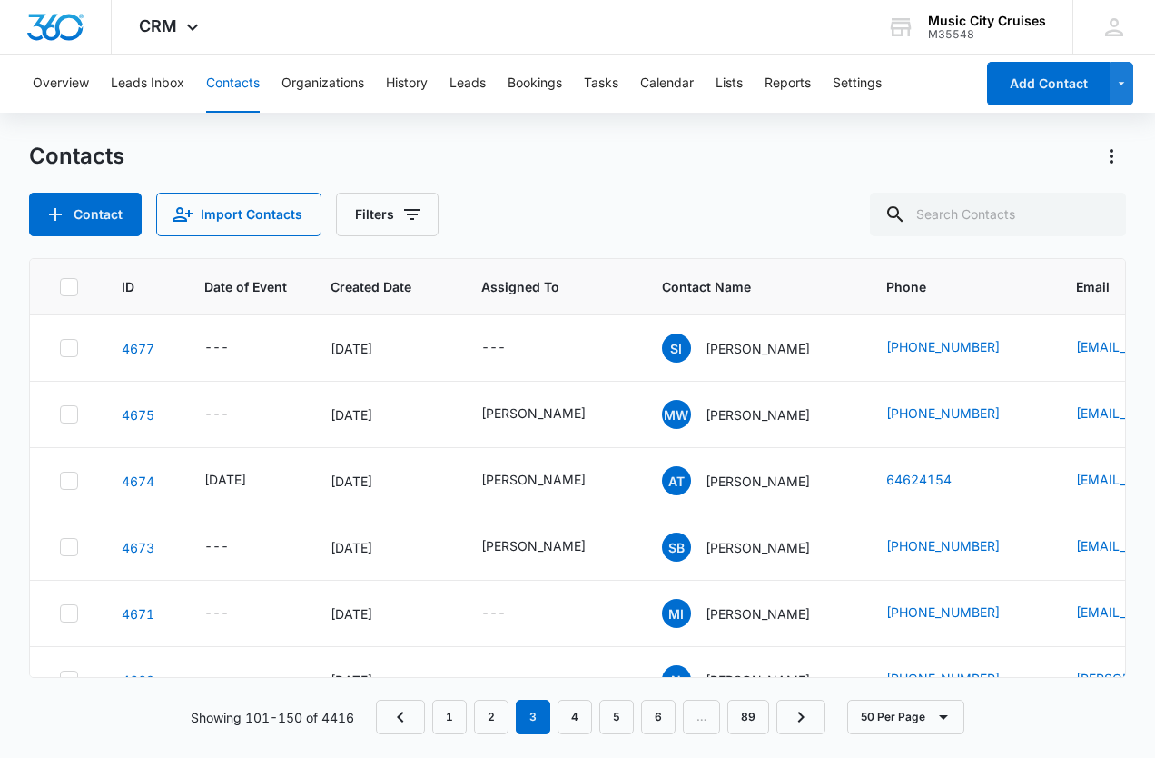
scroll to position [1804, 0]
